Goal: Information Seeking & Learning: Find specific fact

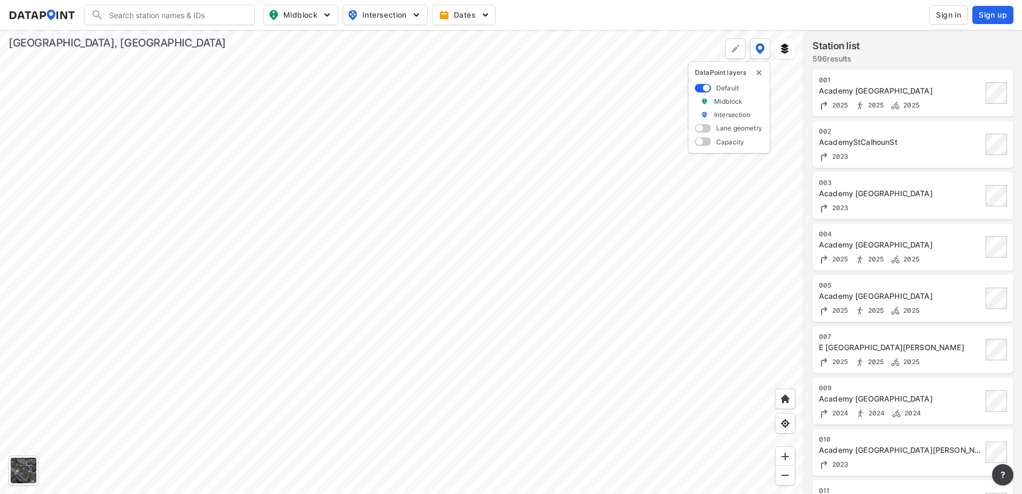
click at [621, 230] on div at bounding box center [402, 262] width 804 height 464
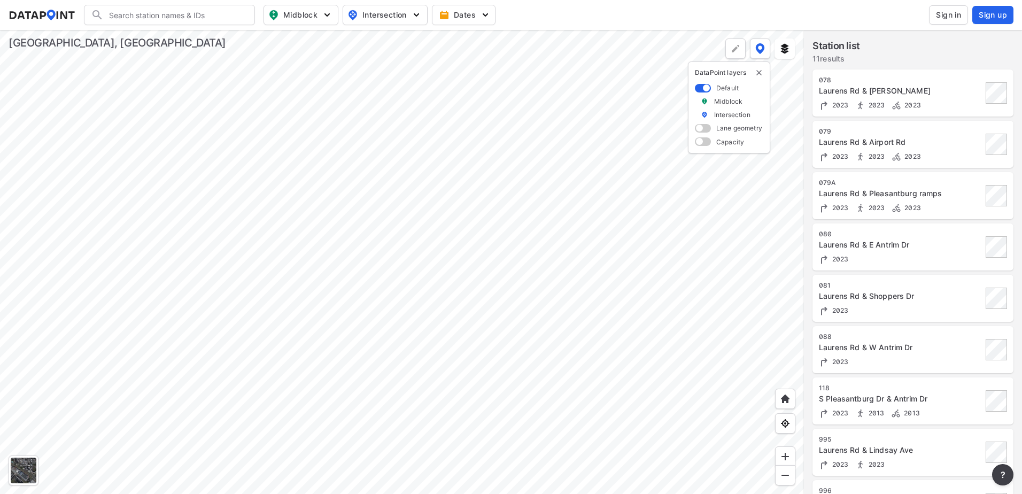
click at [457, 285] on div at bounding box center [402, 262] width 804 height 464
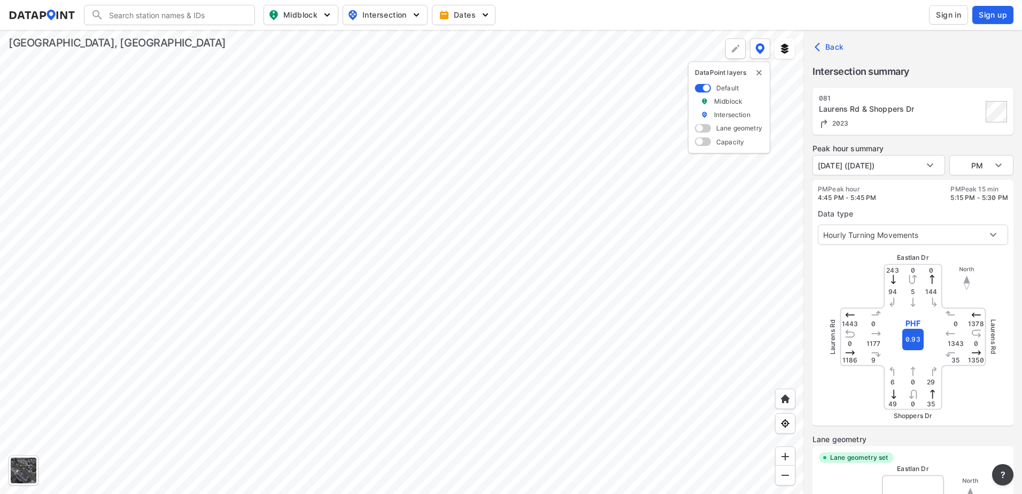
type input "3248"
click at [966, 167] on body "Search Please enter a search term. Midblock Intersection Dates Sign in Sign up …" at bounding box center [511, 247] width 1022 height 494
click at [978, 122] on li "AM" at bounding box center [981, 124] width 64 height 20
click at [979, 169] on body "Search Please enter a search term. Midblock Intersection Dates Sign in Sign up …" at bounding box center [511, 247] width 1022 height 494
click at [974, 188] on li "MID" at bounding box center [981, 185] width 64 height 20
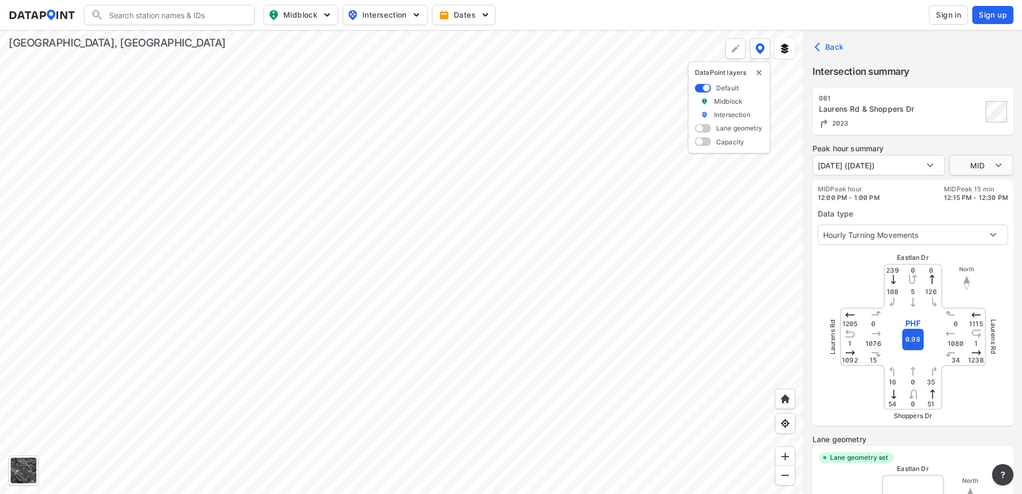
click at [986, 159] on body "Search Please enter a search term. Midblock Intersection Dates Sign in Sign up …" at bounding box center [511, 247] width 1022 height 494
click at [971, 145] on li "AM" at bounding box center [981, 145] width 64 height 20
click at [979, 165] on body "Search Please enter a search term. Midblock Intersection Dates Sign in Sign up …" at bounding box center [511, 247] width 1022 height 494
click at [970, 185] on li "MID" at bounding box center [981, 185] width 64 height 20
click at [979, 162] on body "Search Please enter a search term. Midblock Intersection Dates Sign in Sign up …" at bounding box center [511, 247] width 1022 height 494
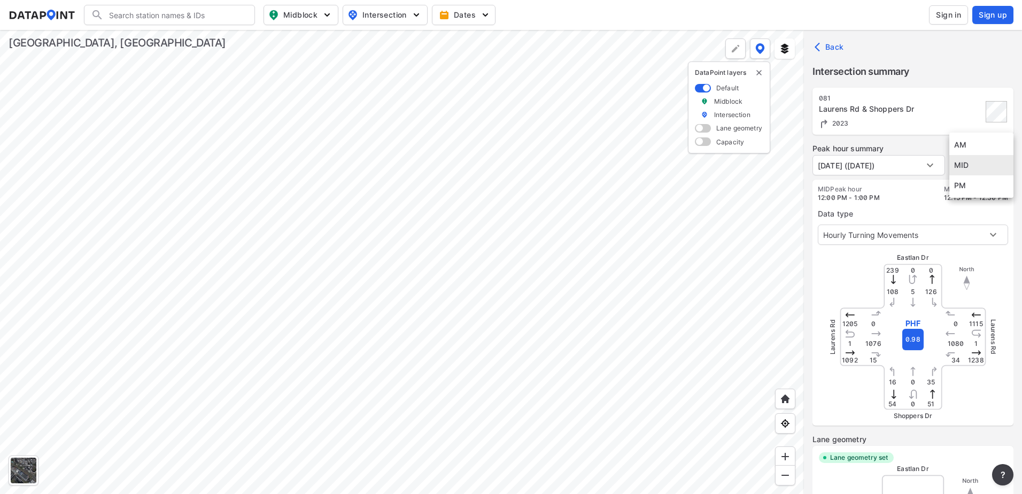
click at [975, 188] on li "PM" at bounding box center [981, 185] width 64 height 20
type input "PM"
